Goal: Find specific page/section: Find specific page/section

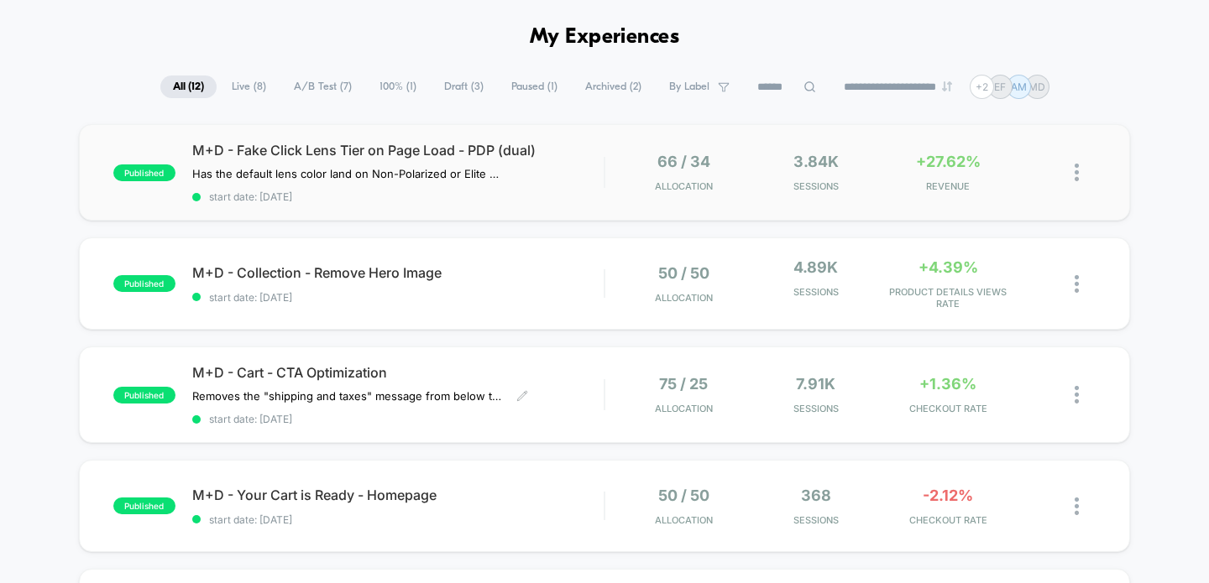
scroll to position [53, 0]
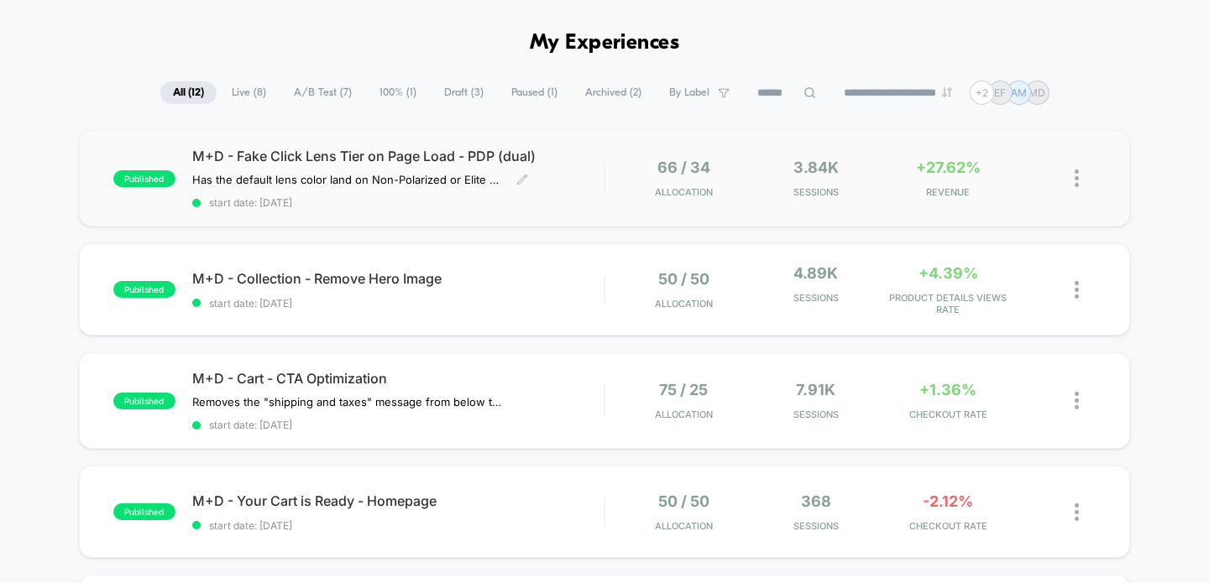
click at [482, 150] on span "M+D - Fake Click Lens Tier on Page Load - PDP (dual)" at bounding box center [398, 156] width 412 height 17
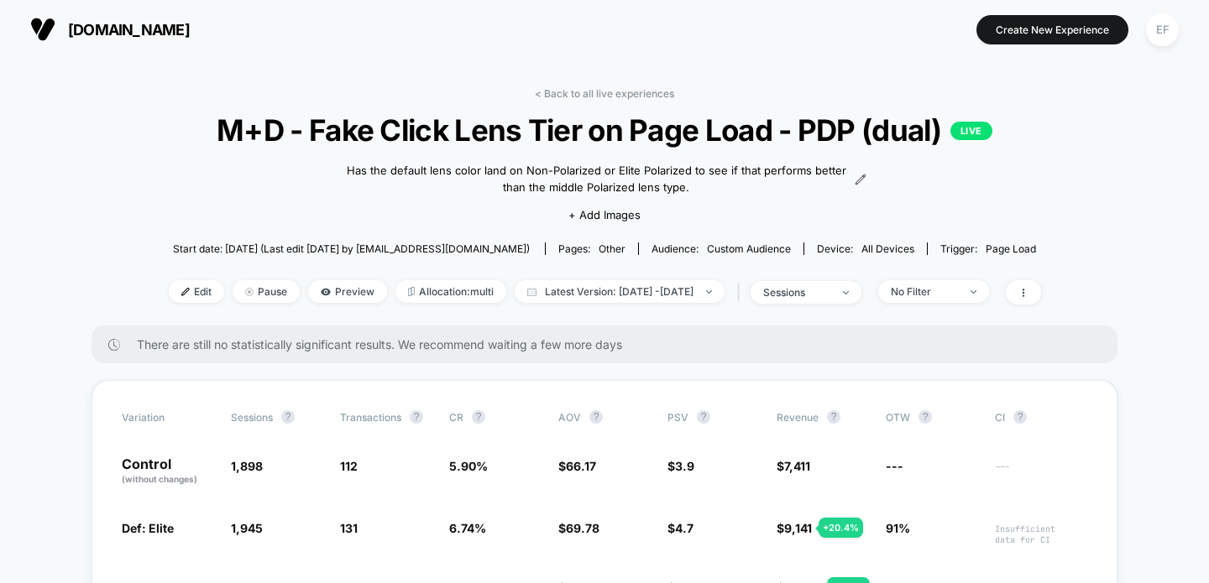
click at [609, 94] on link "< Back to all live experiences" at bounding box center [604, 93] width 139 height 13
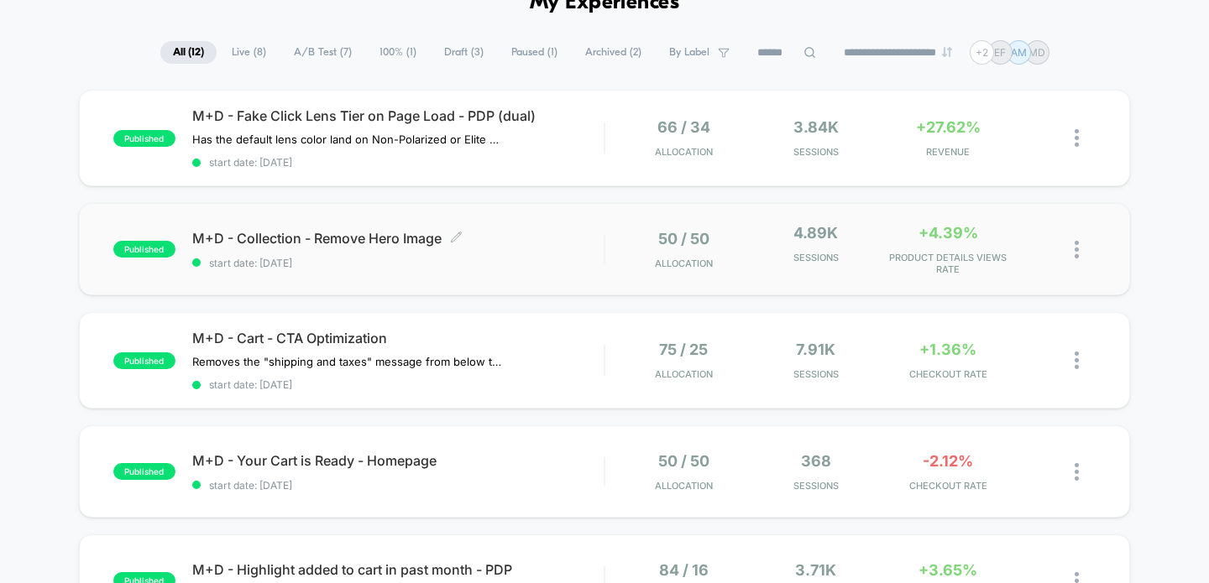
scroll to position [95, 0]
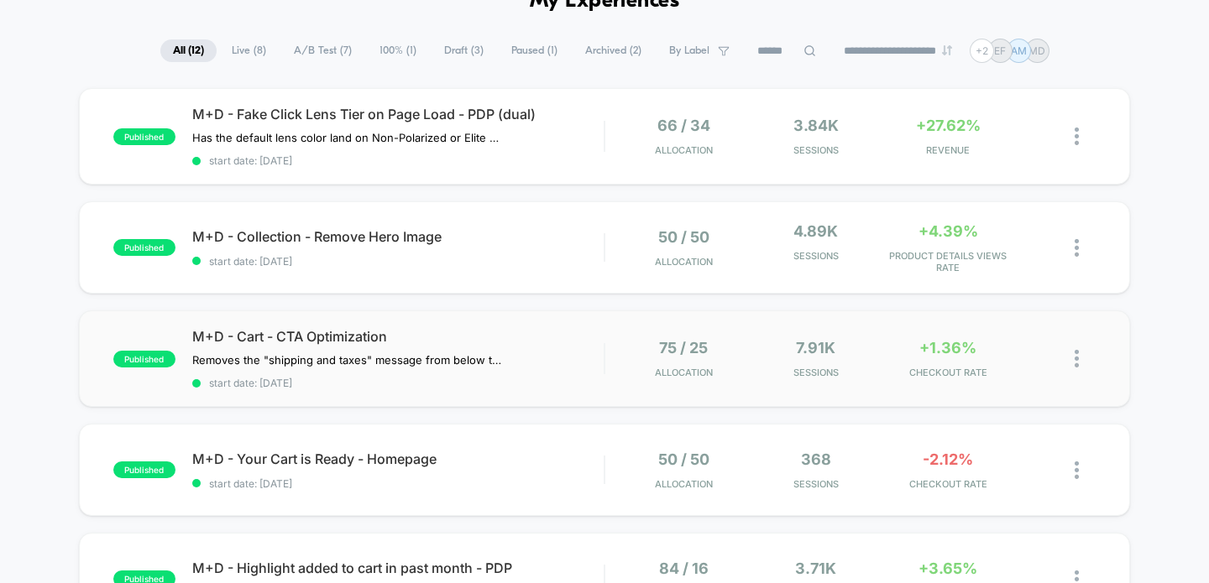
click at [495, 326] on div "published M+D - Cart - CTA Optimization Removes the "shipping and taxes" messag…" at bounding box center [605, 359] width 1052 height 97
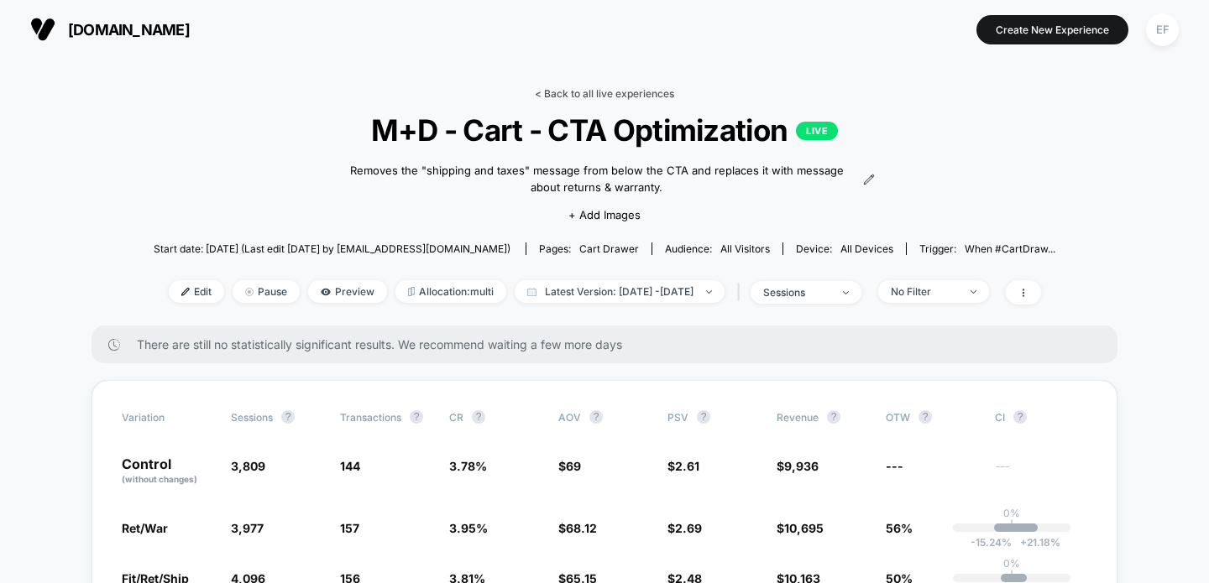
click at [599, 95] on link "< Back to all live experiences" at bounding box center [604, 93] width 139 height 13
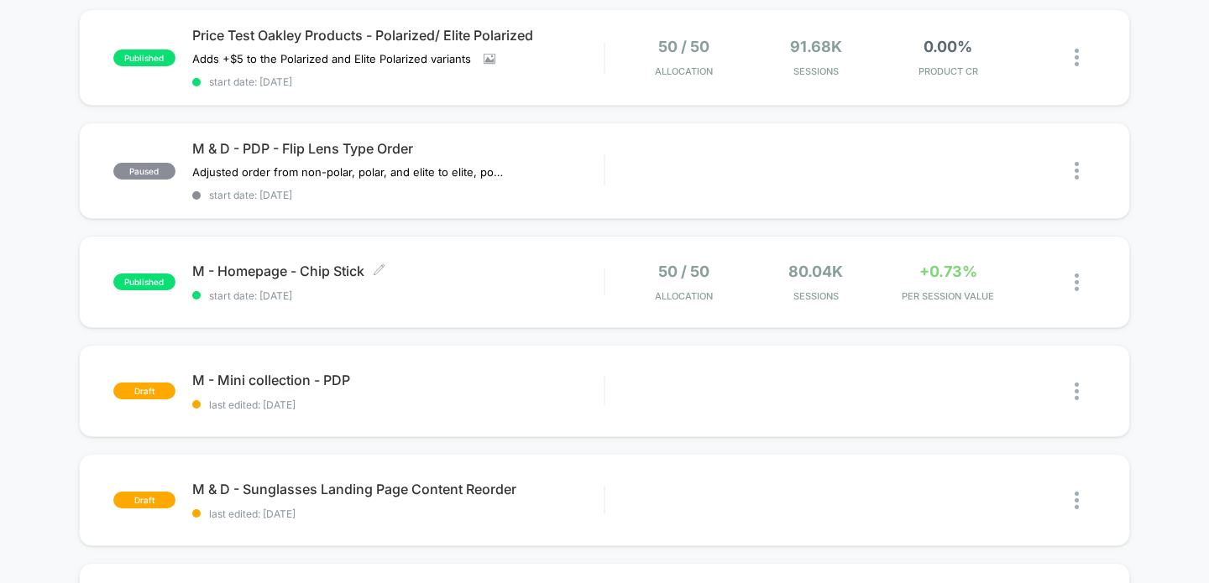
scroll to position [845, 0]
